Goal: Task Accomplishment & Management: Use online tool/utility

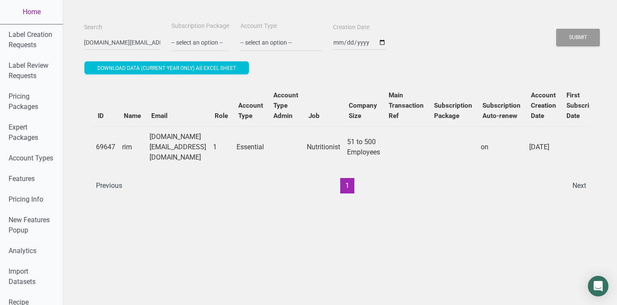
click at [29, 12] on link "Home" at bounding box center [31, 12] width 63 height 24
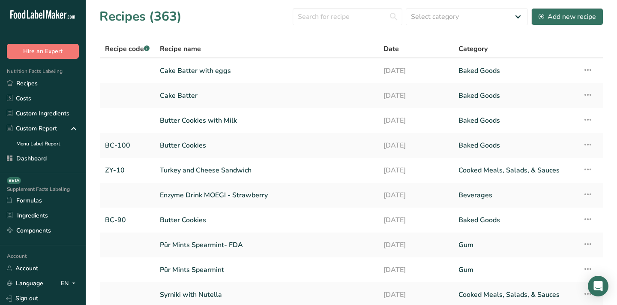
click at [224, 22] on div "Recipes (363) Select category All Baked Goods [GEOGRAPHIC_DATA] breakfast butte…" at bounding box center [351, 16] width 504 height 19
click at [202, 61] on td "Cake Batter with eggs" at bounding box center [267, 70] width 224 height 25
click at [197, 71] on link "Cake Batter with eggs" at bounding box center [267, 71] width 214 height 18
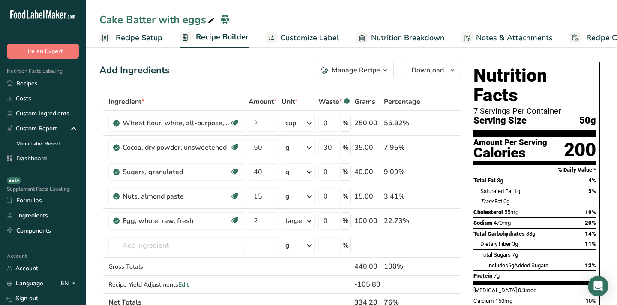
click at [358, 65] on div "Manage Recipe" at bounding box center [356, 70] width 48 height 10
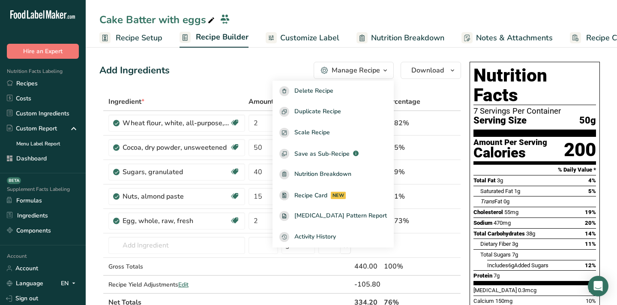
click at [250, 69] on div "Add Ingredients Manage Recipe Delete Recipe Duplicate Recipe Scale Recipe Save …" at bounding box center [280, 70] width 362 height 17
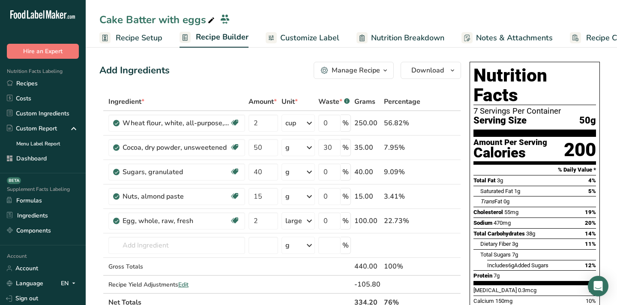
click at [280, 35] on span "Customize Label" at bounding box center [309, 38] width 59 height 12
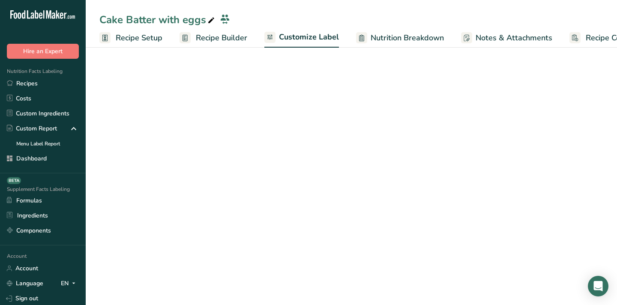
scroll to position [0, 35]
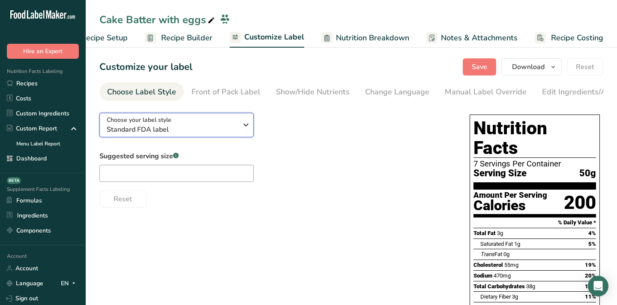
click at [168, 133] on span "Standard FDA label" at bounding box center [172, 129] width 131 height 10
